Goal: Information Seeking & Learning: Learn about a topic

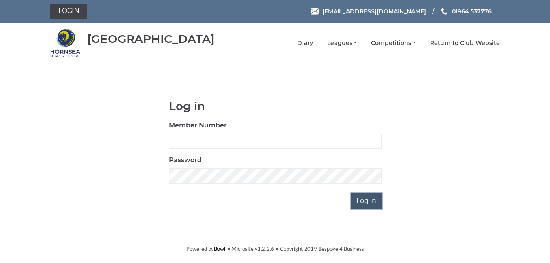
click at [361, 205] on input "Log in" at bounding box center [366, 201] width 30 height 15
click at [361, 203] on input "Log in" at bounding box center [366, 201] width 30 height 15
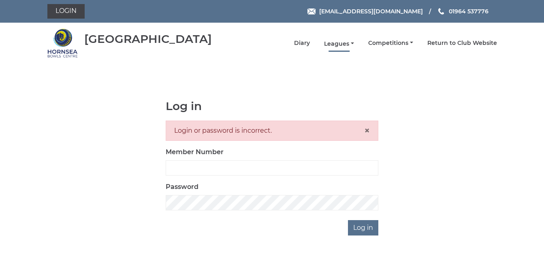
click at [343, 45] on link "Leagues" at bounding box center [339, 44] width 30 height 8
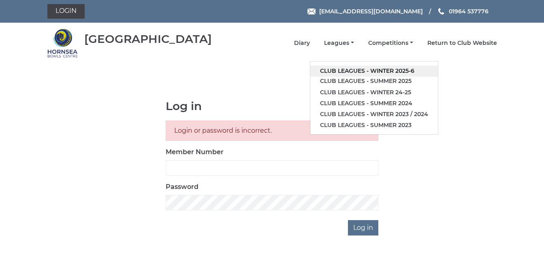
click at [374, 71] on link "Club leagues - Winter 2025-6" at bounding box center [374, 71] width 128 height 11
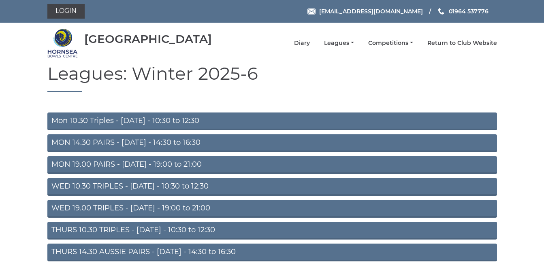
click at [105, 118] on link "Mon 10.30 Triples - [DATE] - 10:30 to 12:30" at bounding box center [272, 122] width 450 height 18
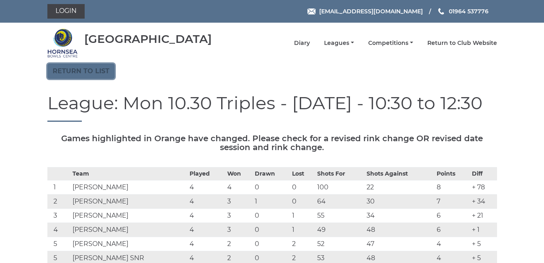
click at [71, 68] on link "Return to list" at bounding box center [80, 71] width 67 height 15
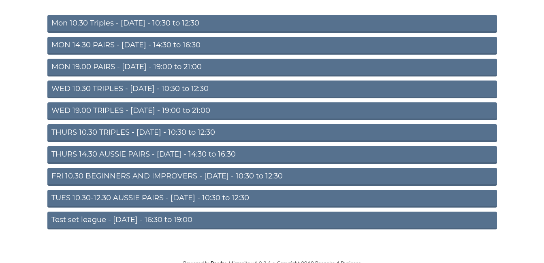
scroll to position [102, 0]
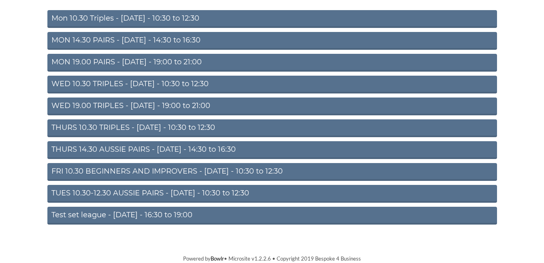
click at [72, 85] on link "WED 10.30 TRIPLES - Wednesday - 10:30 to 12:30" at bounding box center [272, 85] width 450 height 18
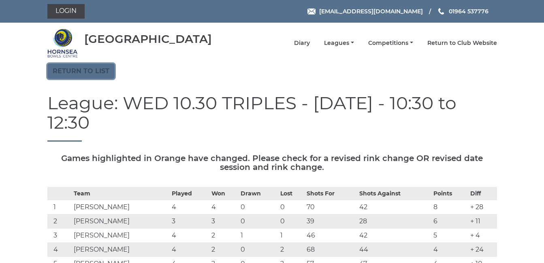
click at [77, 71] on link "Return to list" at bounding box center [80, 71] width 67 height 15
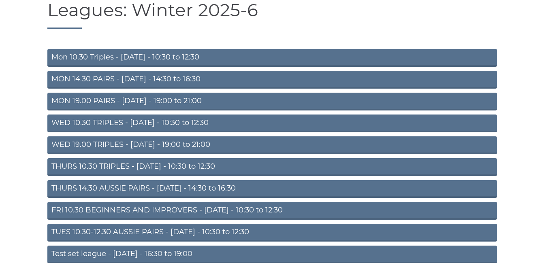
scroll to position [81, 0]
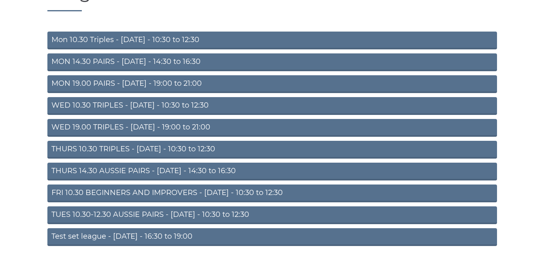
click at [137, 213] on link "TUES 10.30-12.30 AUSSIE PAIRS - Tuesday - 10:30 to 12:30" at bounding box center [272, 216] width 450 height 18
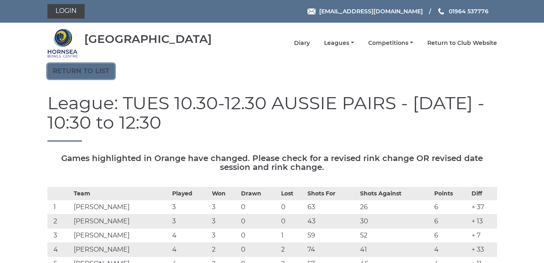
click at [83, 75] on link "Return to list" at bounding box center [80, 71] width 67 height 15
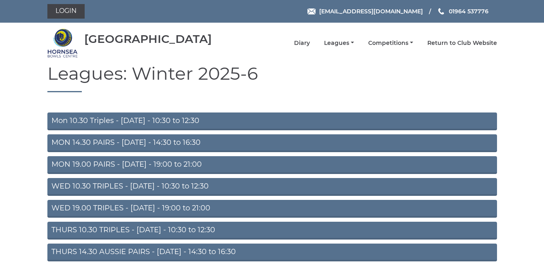
click at [109, 141] on link "MON 14.30 PAIRS - Monday - 14:30 to 16:30" at bounding box center [272, 143] width 450 height 18
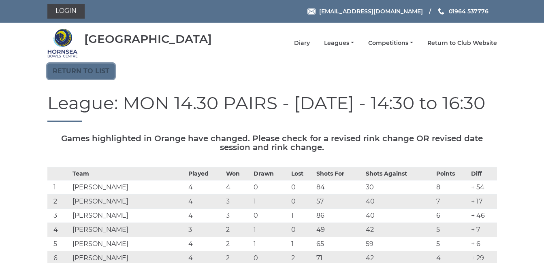
click at [67, 68] on link "Return to list" at bounding box center [80, 71] width 67 height 15
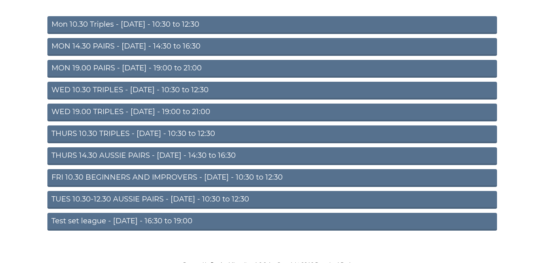
scroll to position [102, 0]
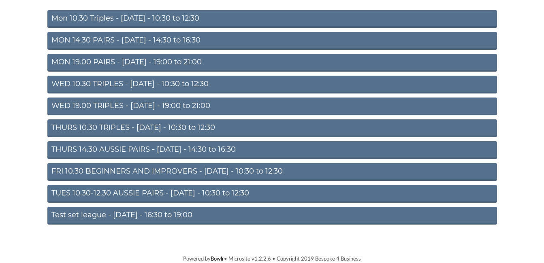
click at [105, 151] on link "THURS 14.30 AUSSIE PAIRS - [DATE] - 14:30 to 16:30" at bounding box center [272, 150] width 450 height 18
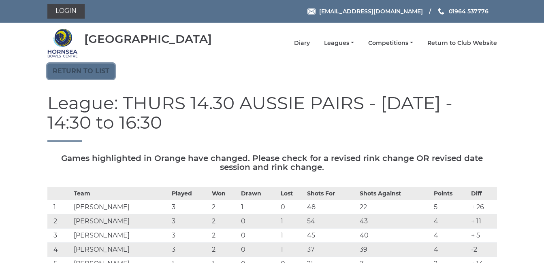
click at [83, 71] on link "Return to list" at bounding box center [80, 71] width 67 height 15
